Goal: Information Seeking & Learning: Learn about a topic

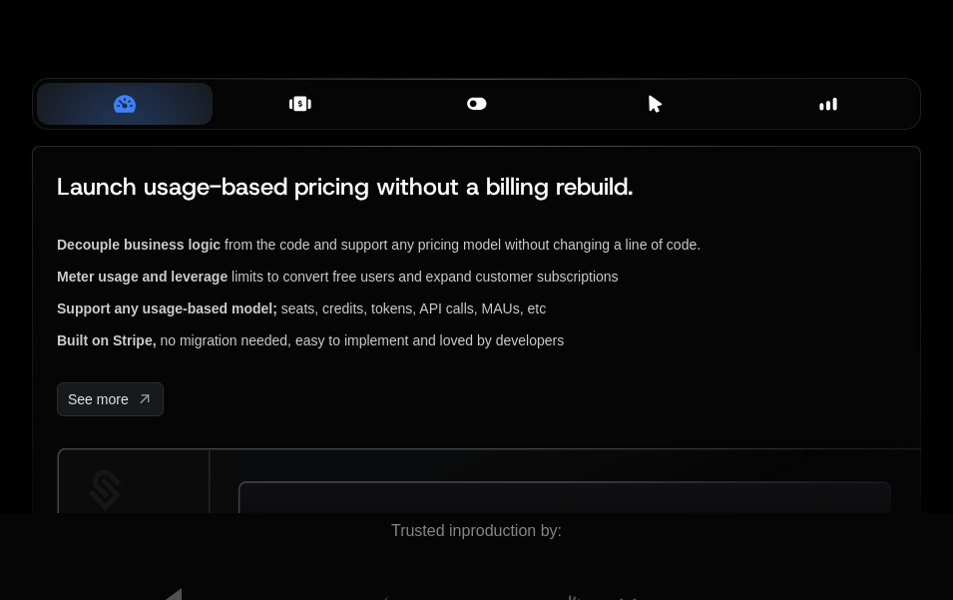
scroll to position [581, 0]
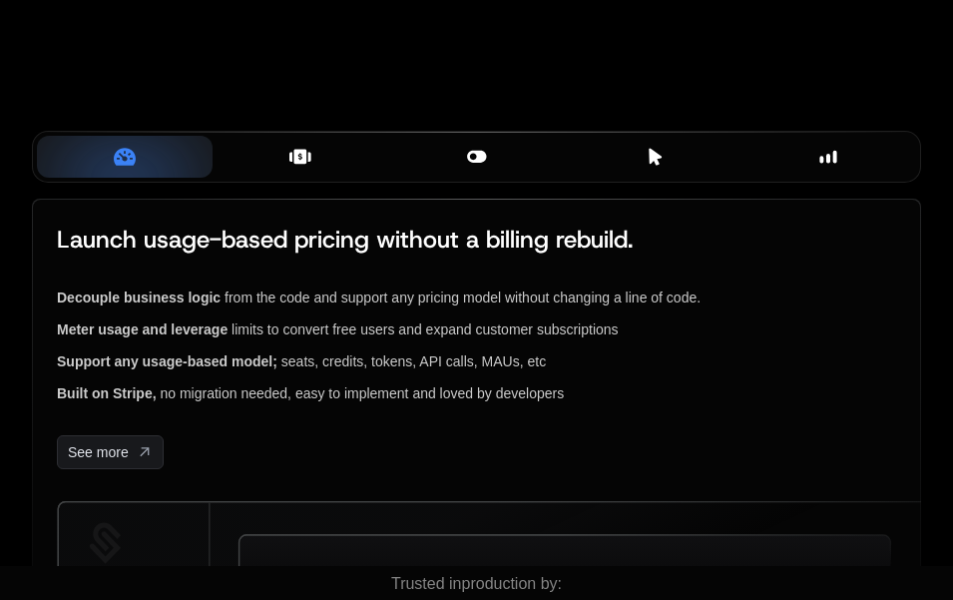
click at [288, 157] on div "Plans & Entitlements" at bounding box center [301, 157] width 144 height 22
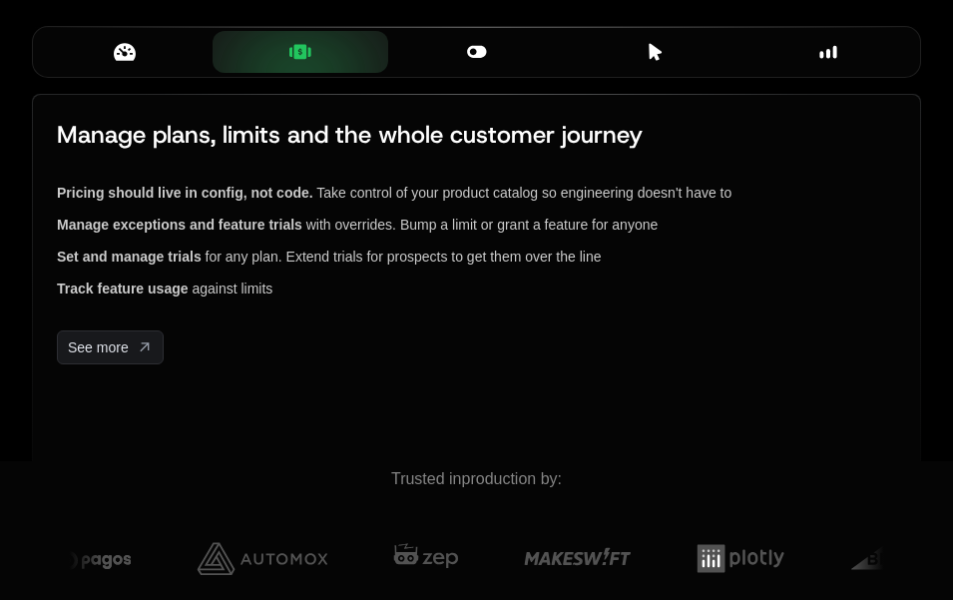
scroll to position [691, 0]
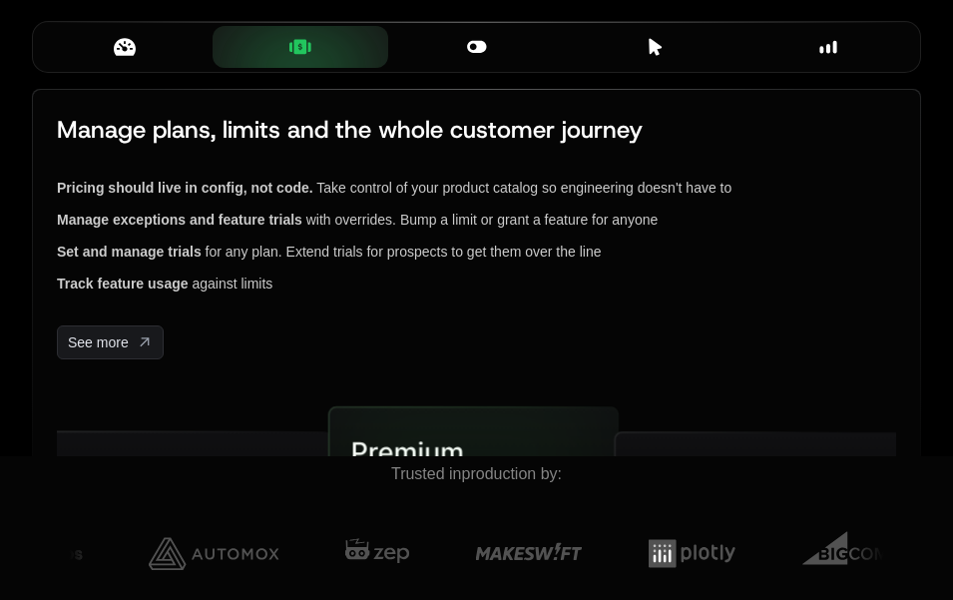
click at [478, 49] on icon at bounding box center [476, 46] width 19 height 12
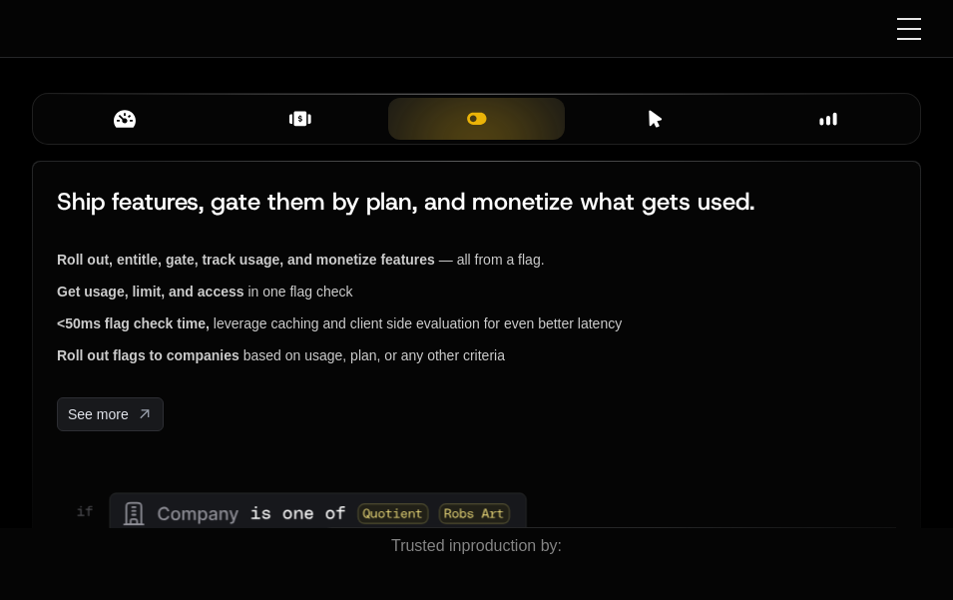
scroll to position [616, 0]
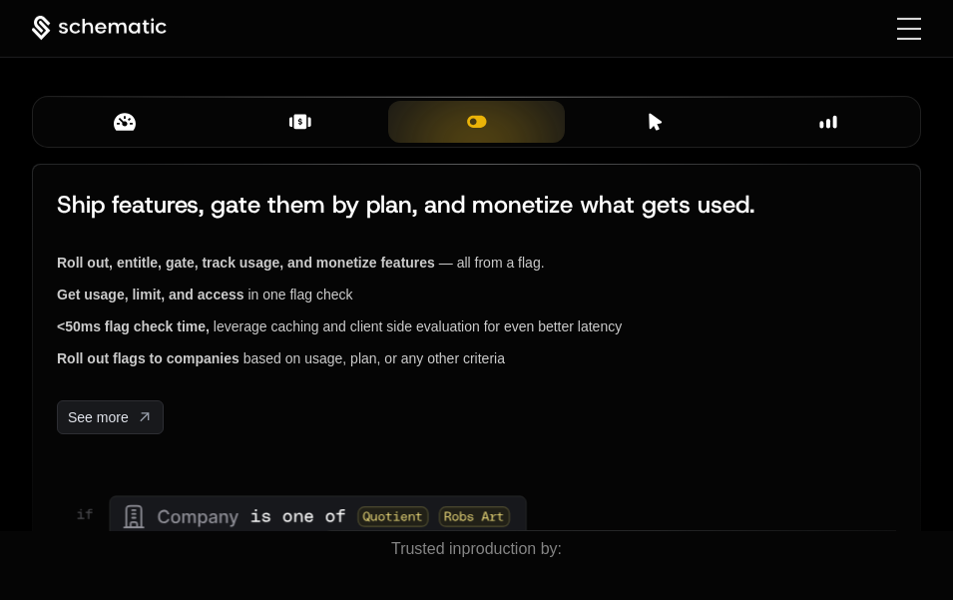
click at [653, 120] on icon at bounding box center [655, 121] width 13 height 17
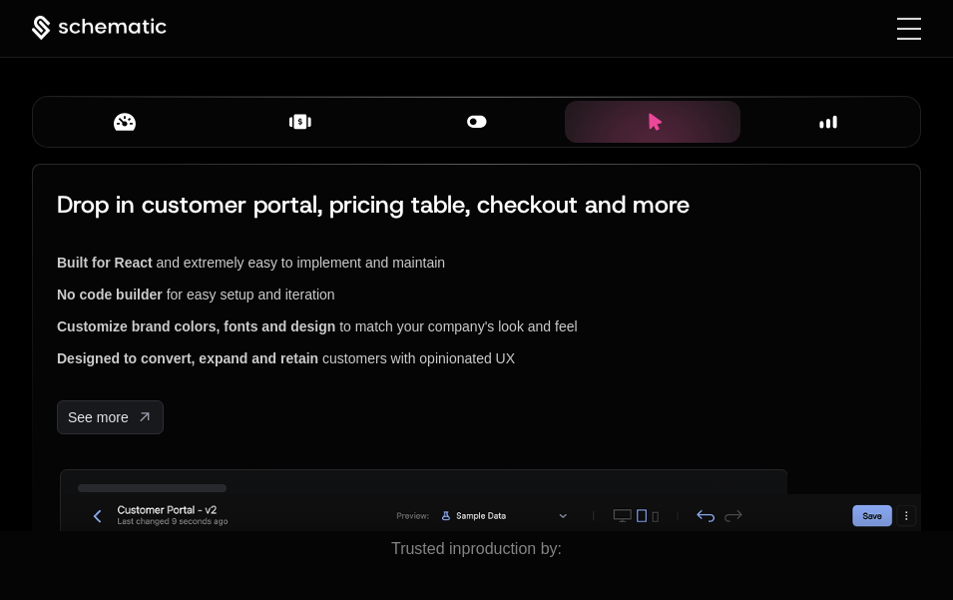
click at [840, 129] on div "Insights" at bounding box center [829, 122] width 144 height 22
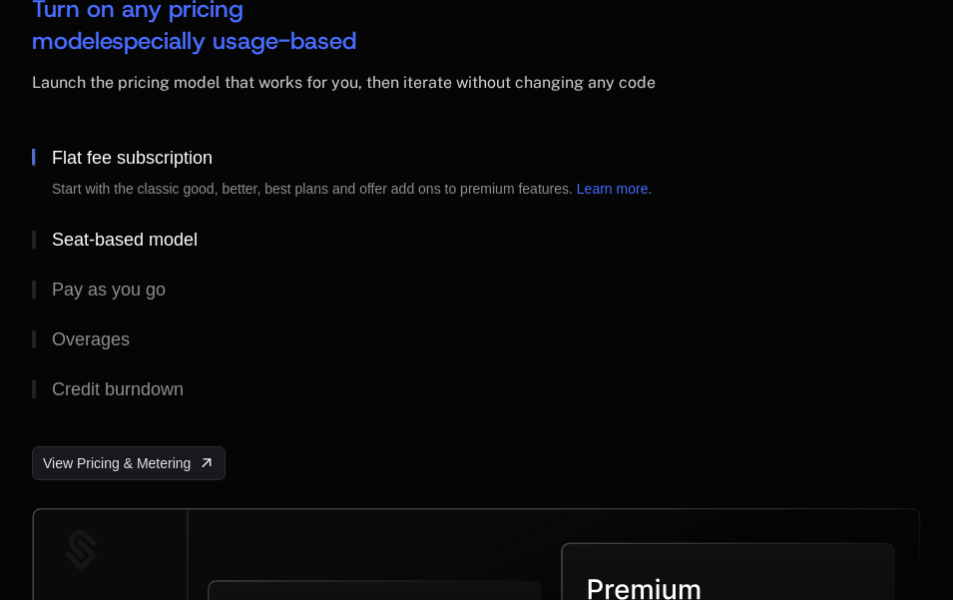
scroll to position [3278, 0]
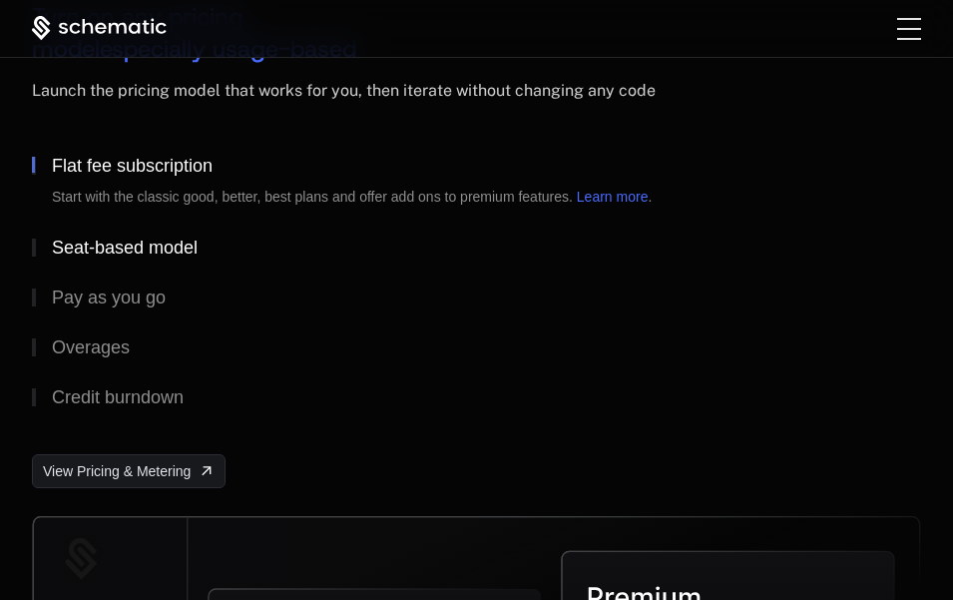
click at [198, 257] on div "Seat-based model" at bounding box center [125, 248] width 146 height 18
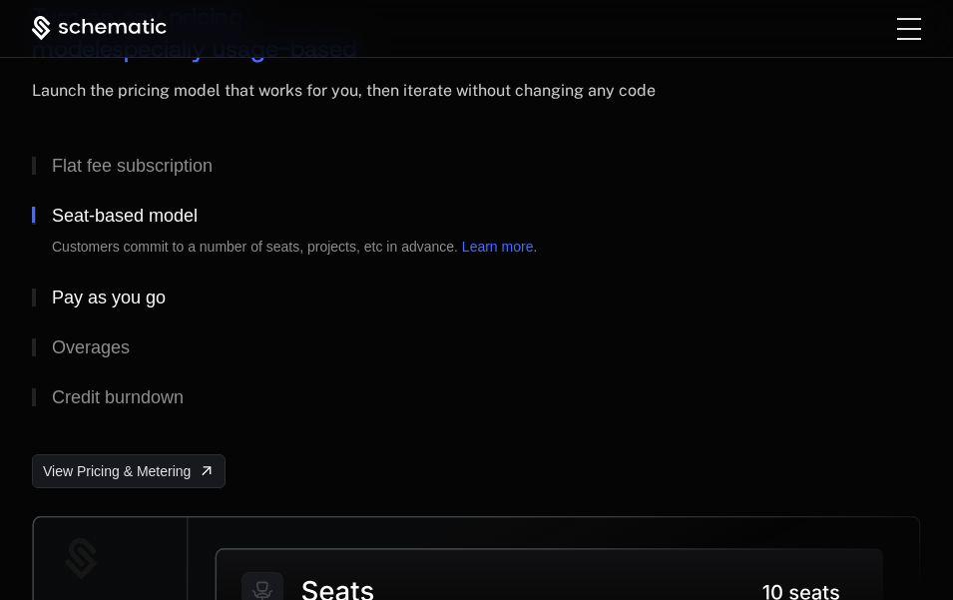
click at [158, 312] on button "Pay as you go" at bounding box center [476, 297] width 889 height 50
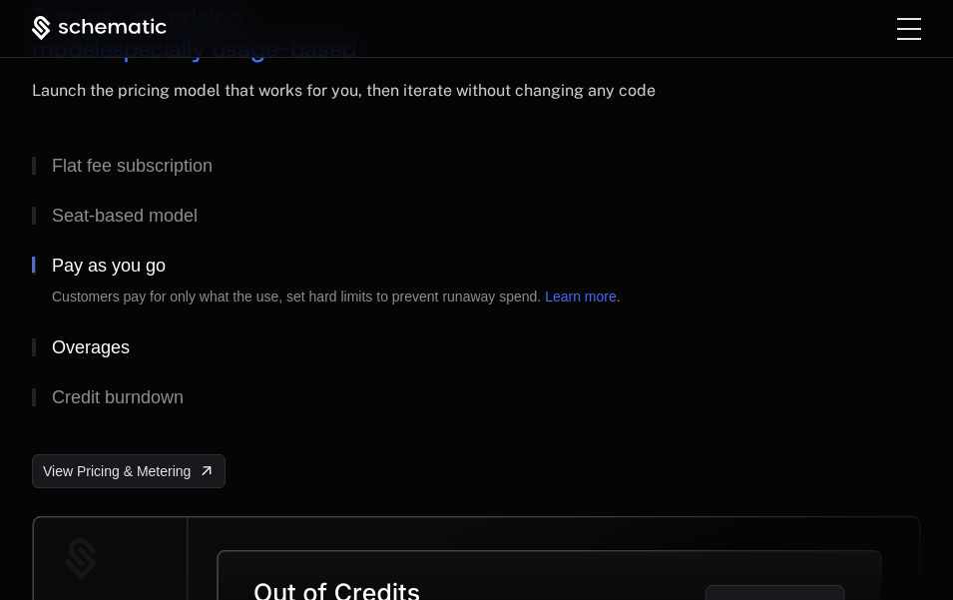
click at [107, 369] on button "Overages" at bounding box center [476, 347] width 889 height 50
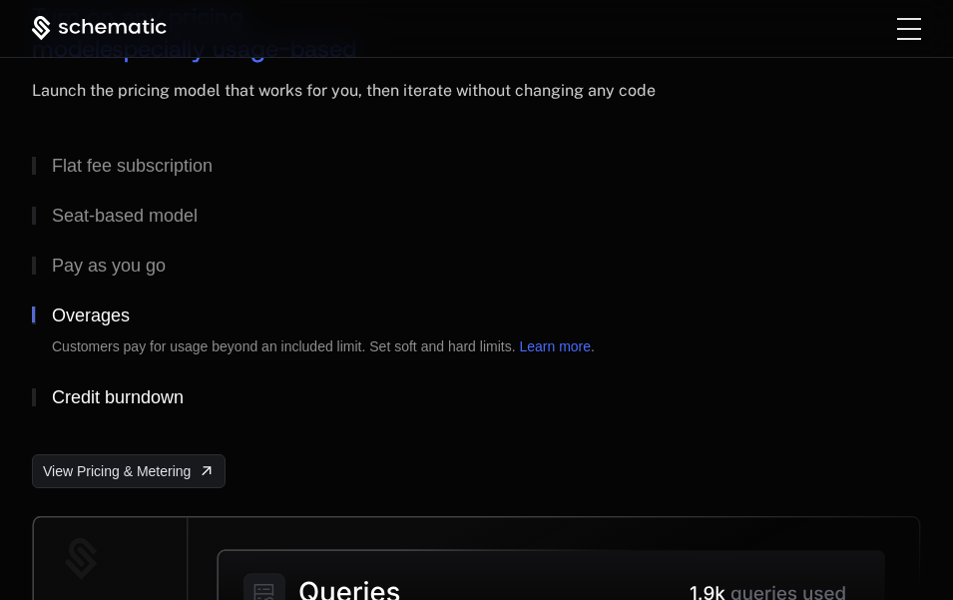
click at [173, 403] on div "Credit burndown" at bounding box center [118, 397] width 132 height 18
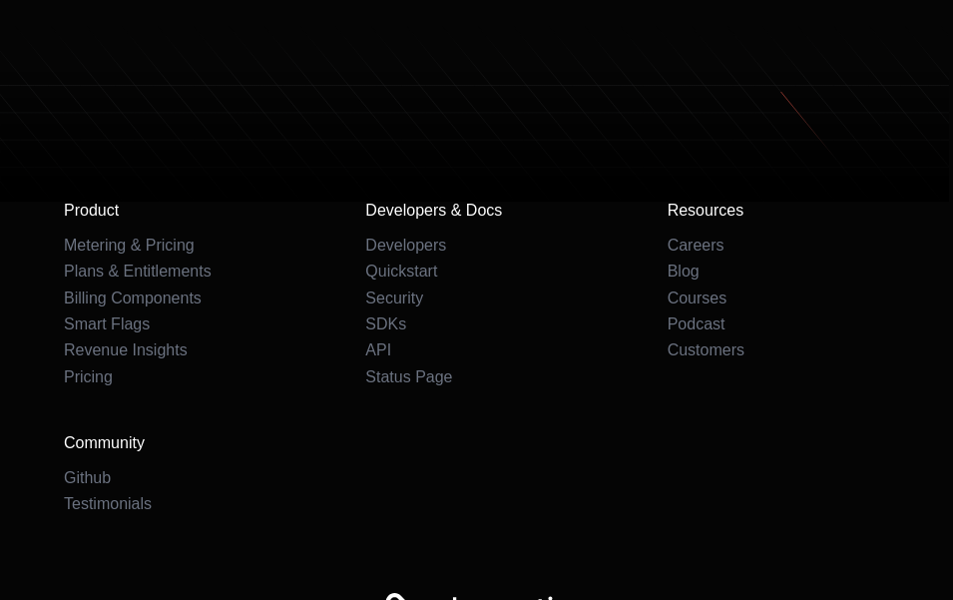
scroll to position [14872, 0]
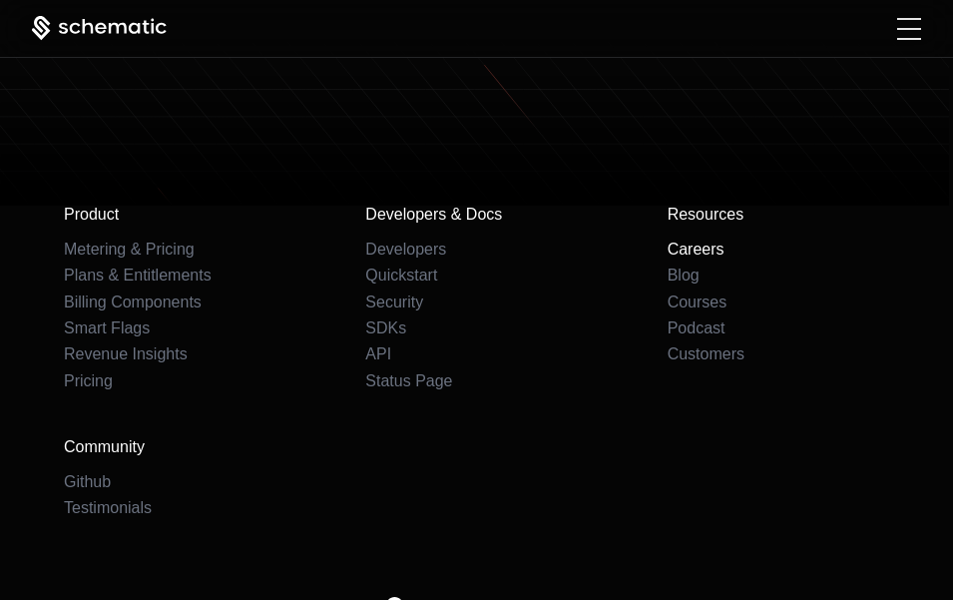
click at [724, 258] on link "Careers" at bounding box center [696, 249] width 57 height 17
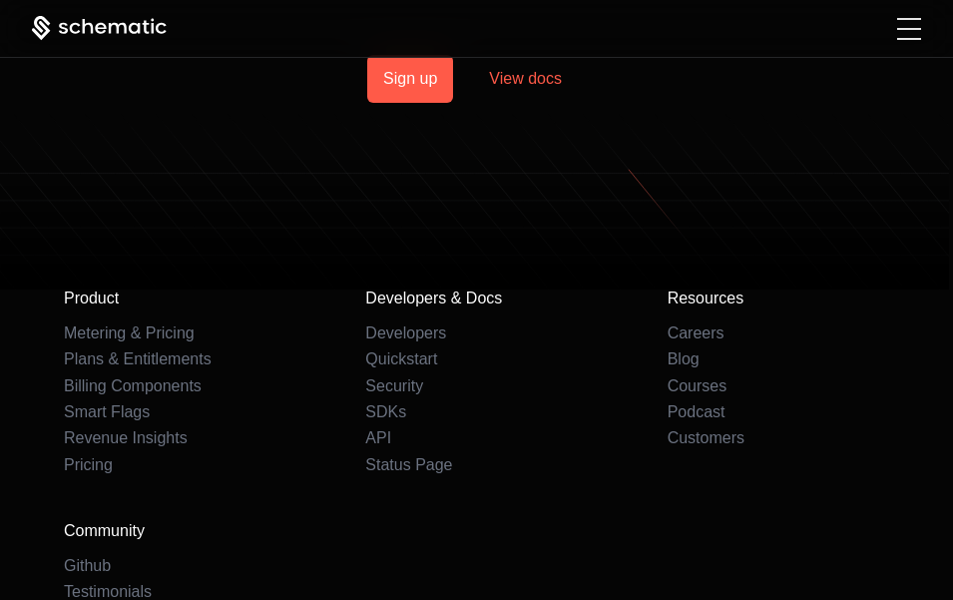
scroll to position [1659, 0]
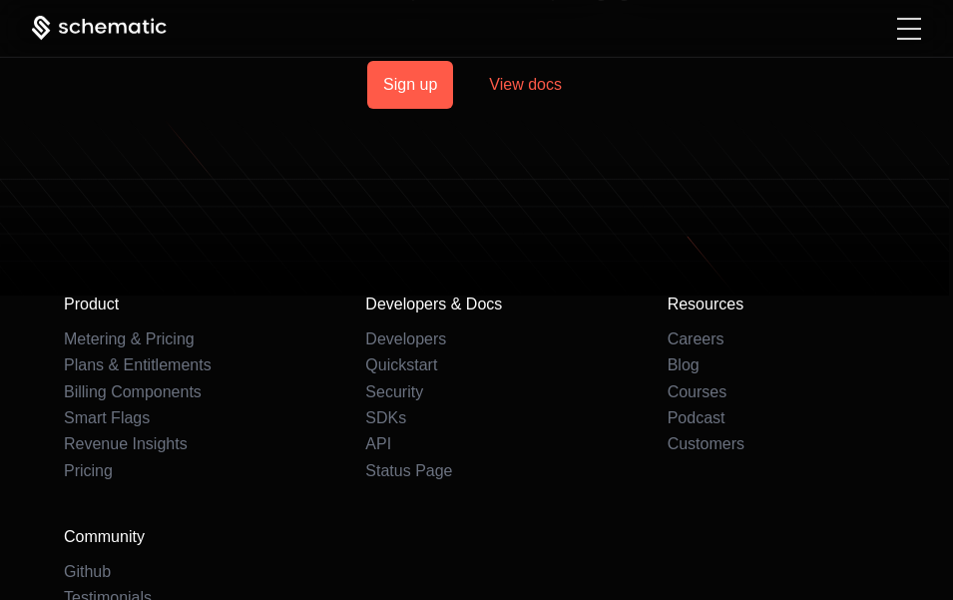
click at [707, 383] on link "Courses" at bounding box center [698, 391] width 60 height 17
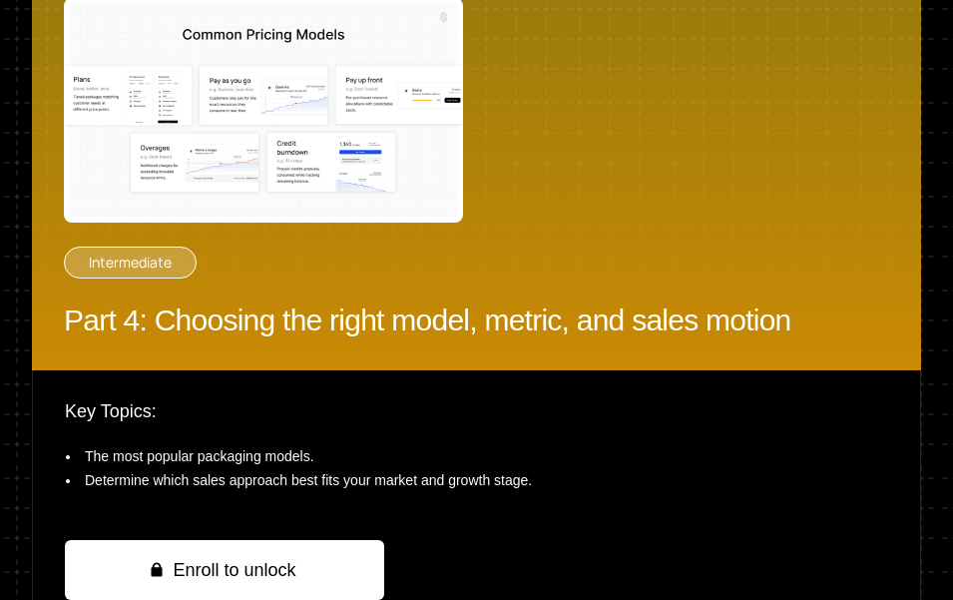
scroll to position [3572, 0]
